Goal: Find specific page/section: Find specific page/section

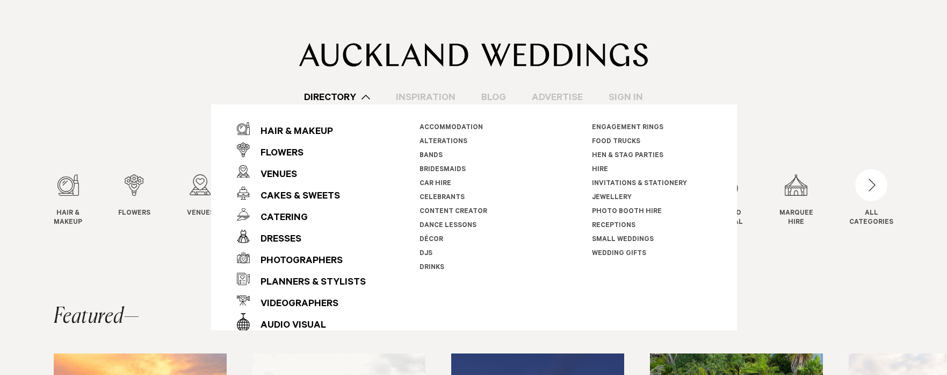
click at [808, 57] on div at bounding box center [474, 33] width 840 height 67
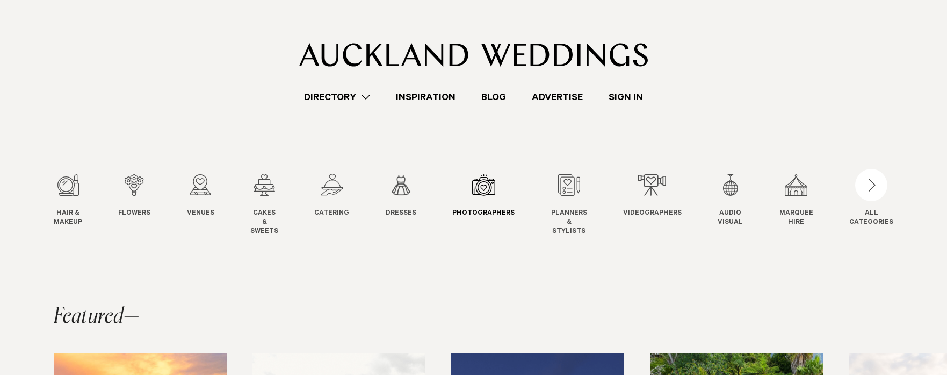
click at [480, 191] on div "7 / 12" at bounding box center [484, 184] width 62 height 21
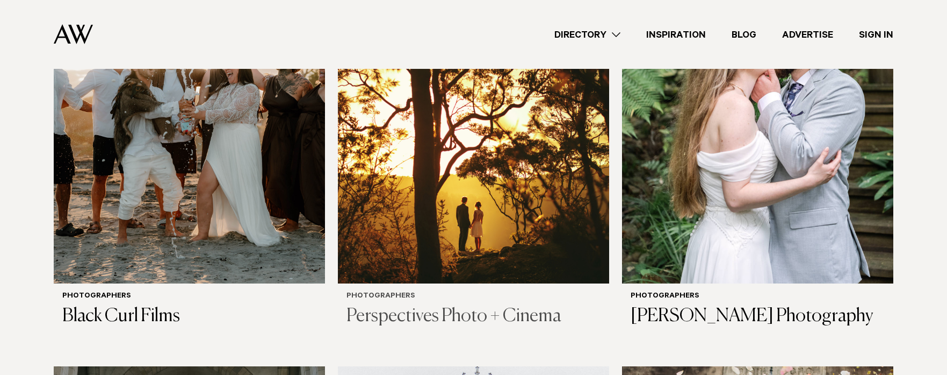
scroll to position [590, 0]
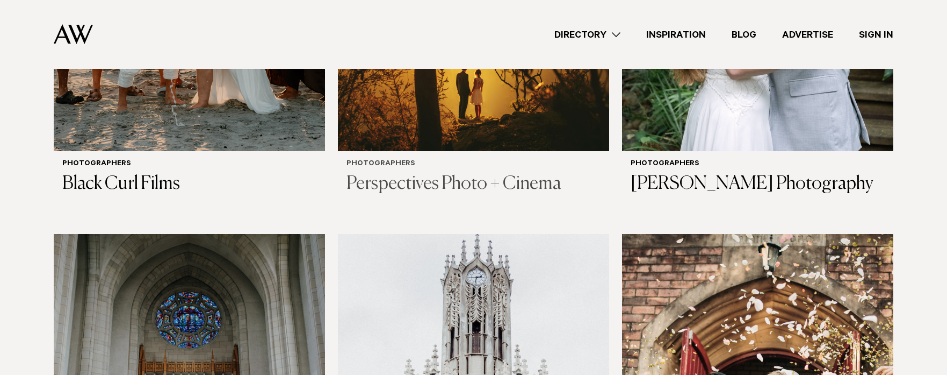
click at [470, 173] on h3 "Perspectives Photo + Cinema" at bounding box center [474, 184] width 254 height 22
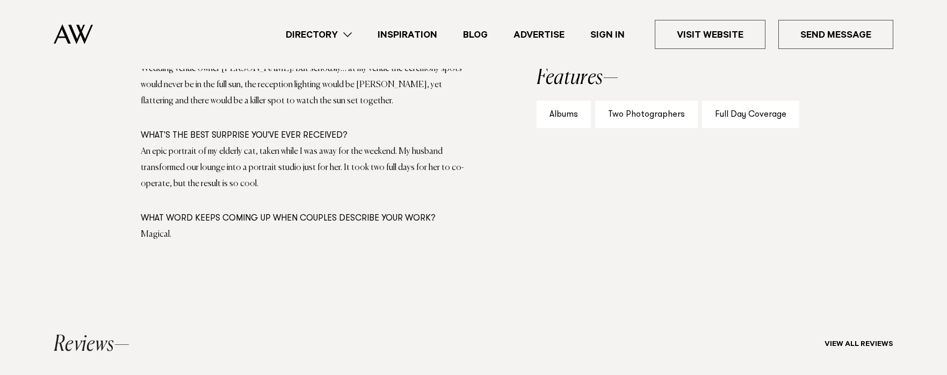
scroll to position [2201, 0]
